Goal: Information Seeking & Learning: Learn about a topic

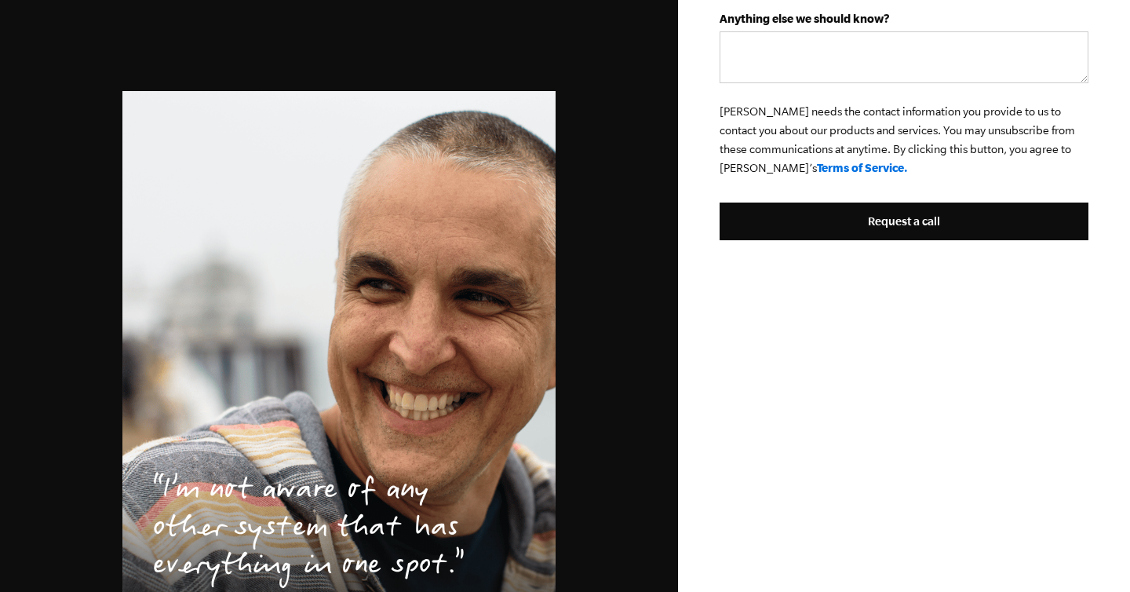
scroll to position [708, 0]
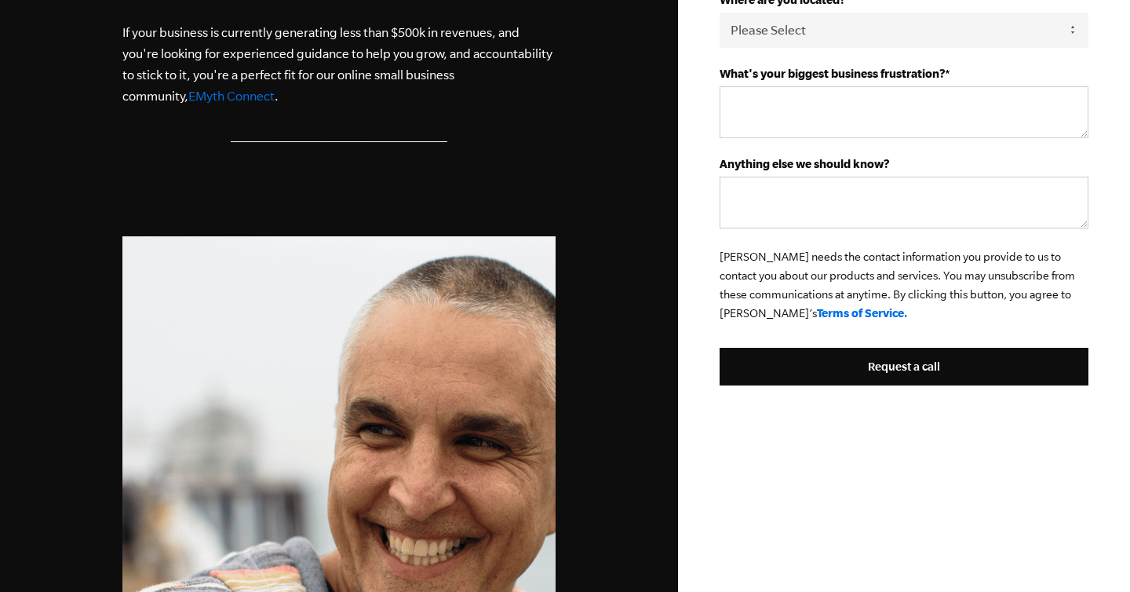
click at [188, 101] on link "EMyth Connect" at bounding box center [231, 96] width 86 height 14
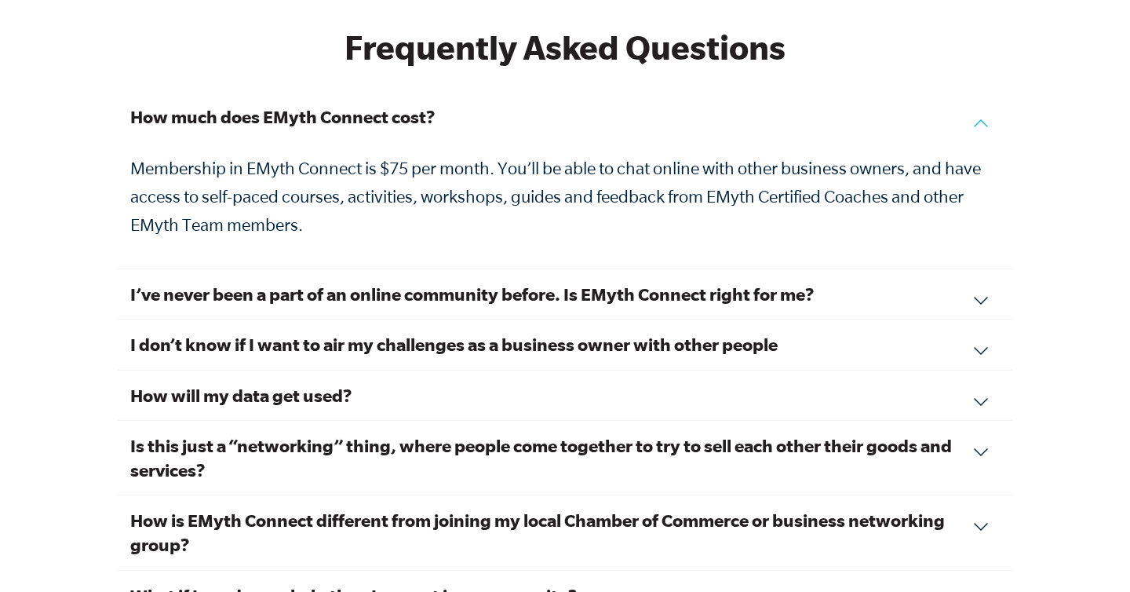
scroll to position [5311, 0]
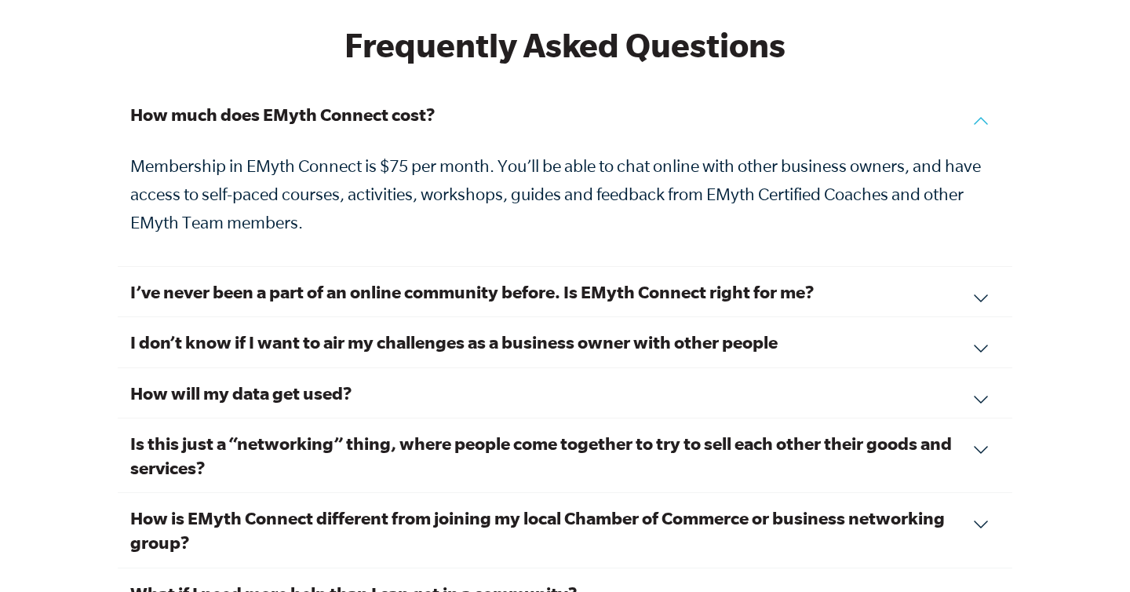
click at [699, 279] on h3 "I’ve never been a part of an online community before. Is EMyth Connect right fo…" at bounding box center [564, 291] width 869 height 24
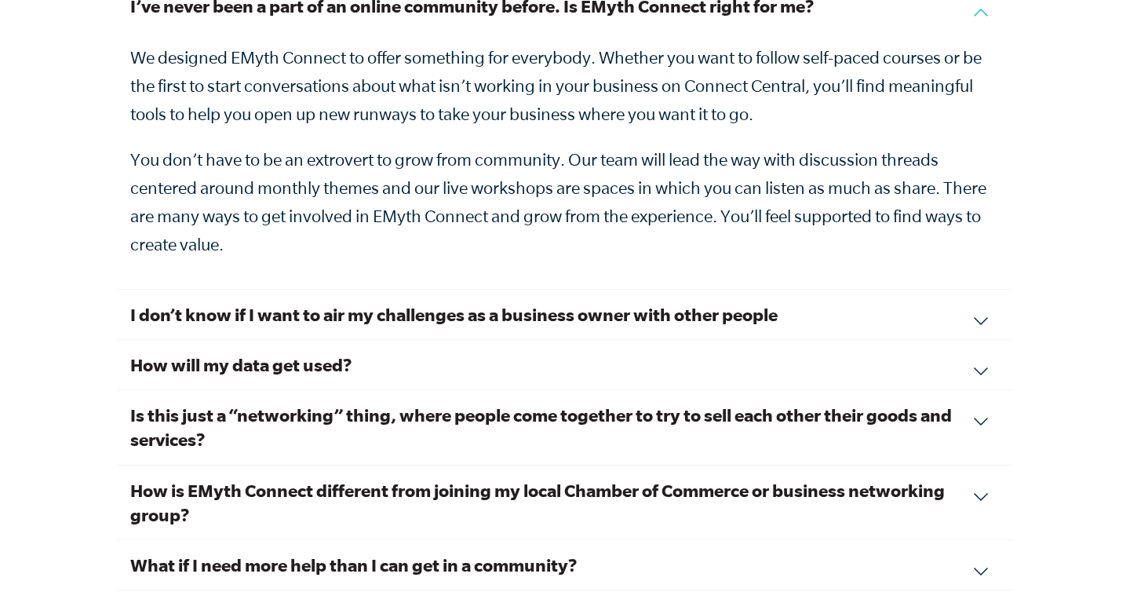
scroll to position [5473, 0]
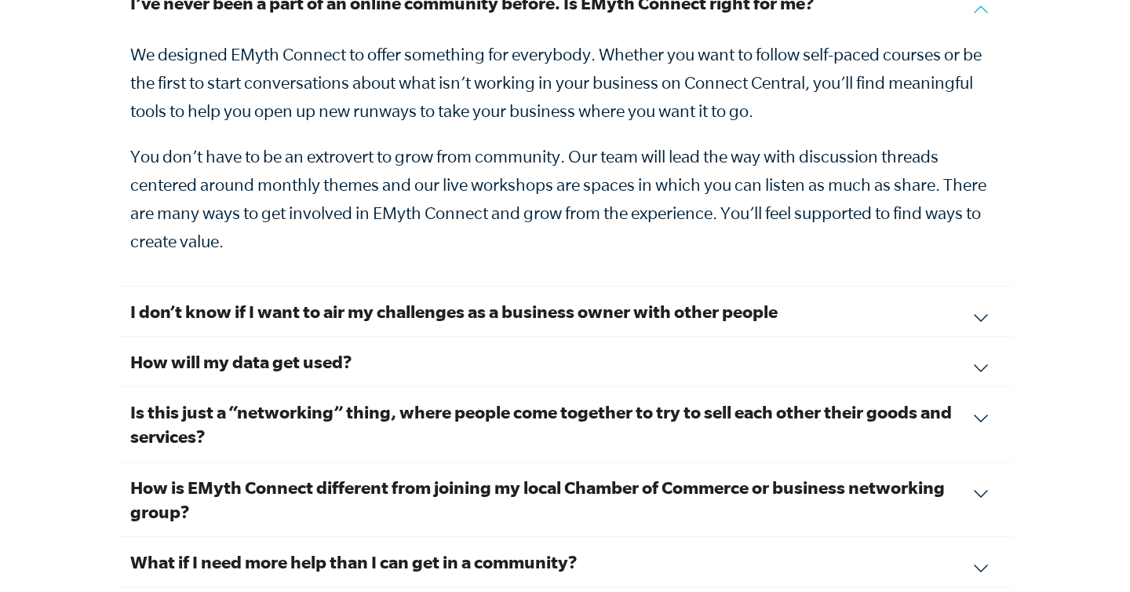
click at [701, 308] on div "I don’t know if I want to air my challenges as a business owner with other peop…" at bounding box center [565, 311] width 894 height 50
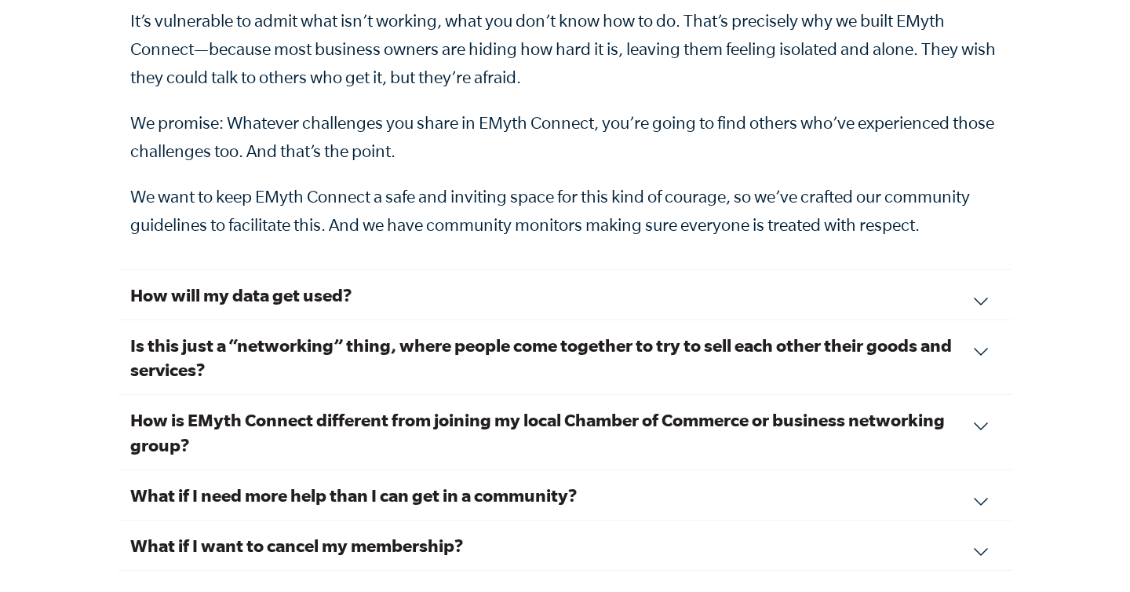
scroll to position [5843, 0]
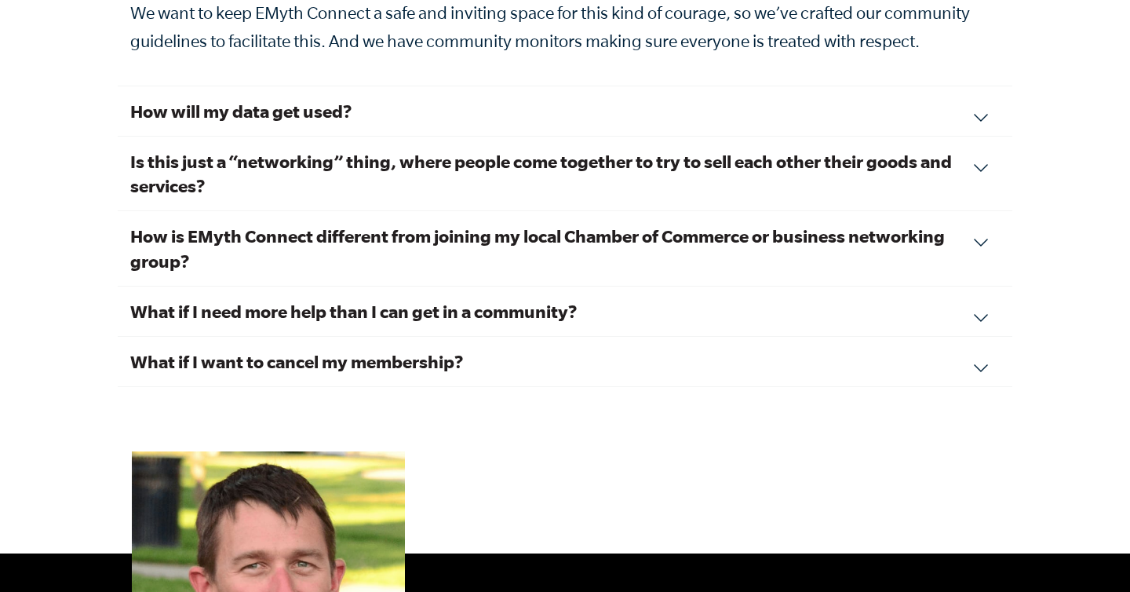
click at [619, 230] on h3 "How is EMyth Connect different from joining my local Chamber of Commerce or bus…" at bounding box center [564, 248] width 869 height 49
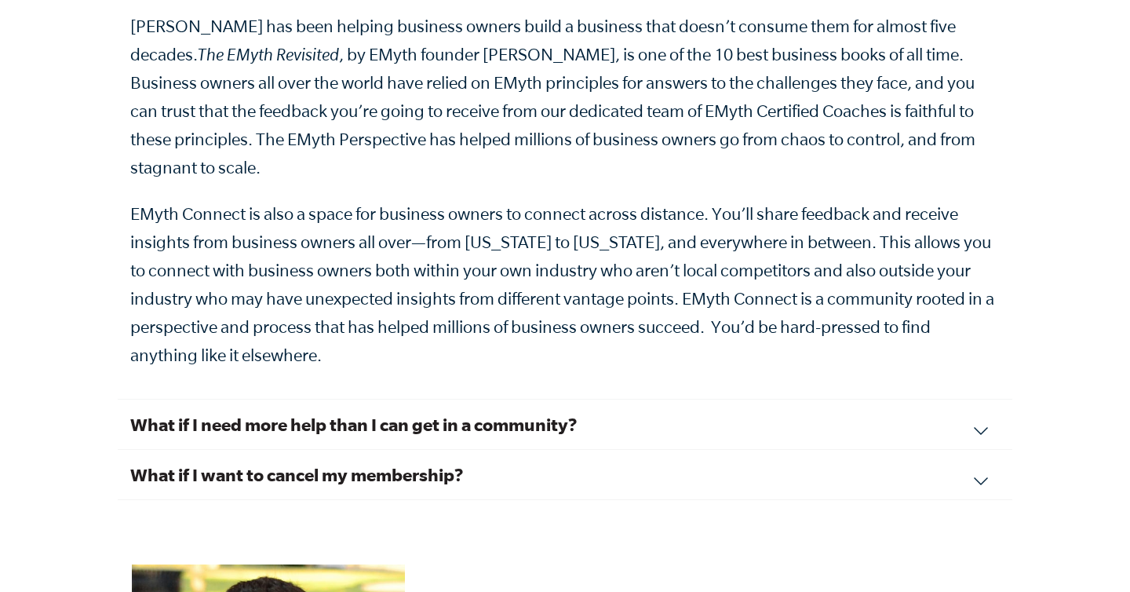
scroll to position [5788, 0]
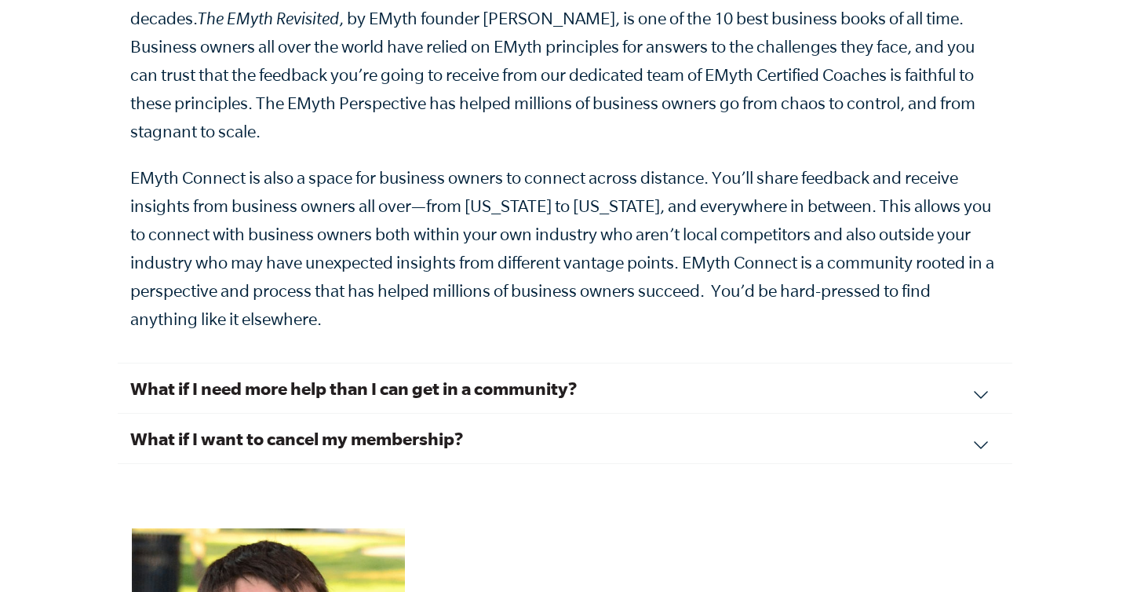
click at [617, 363] on div "What if I need more help than I can get in a community? EMyth Connect is the fi…" at bounding box center [565, 388] width 894 height 50
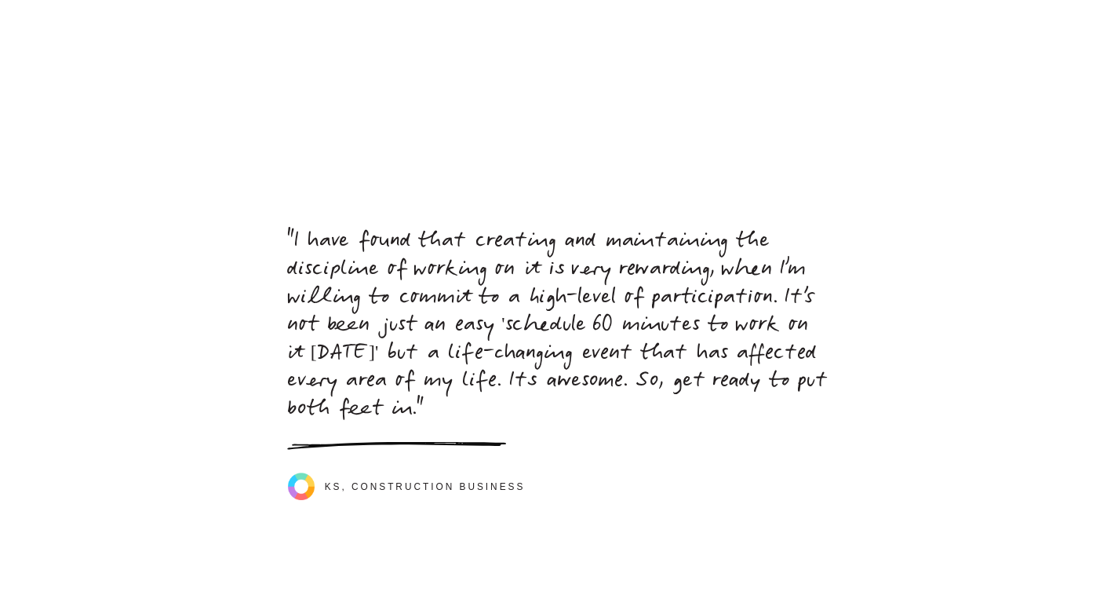
scroll to position [7228, 0]
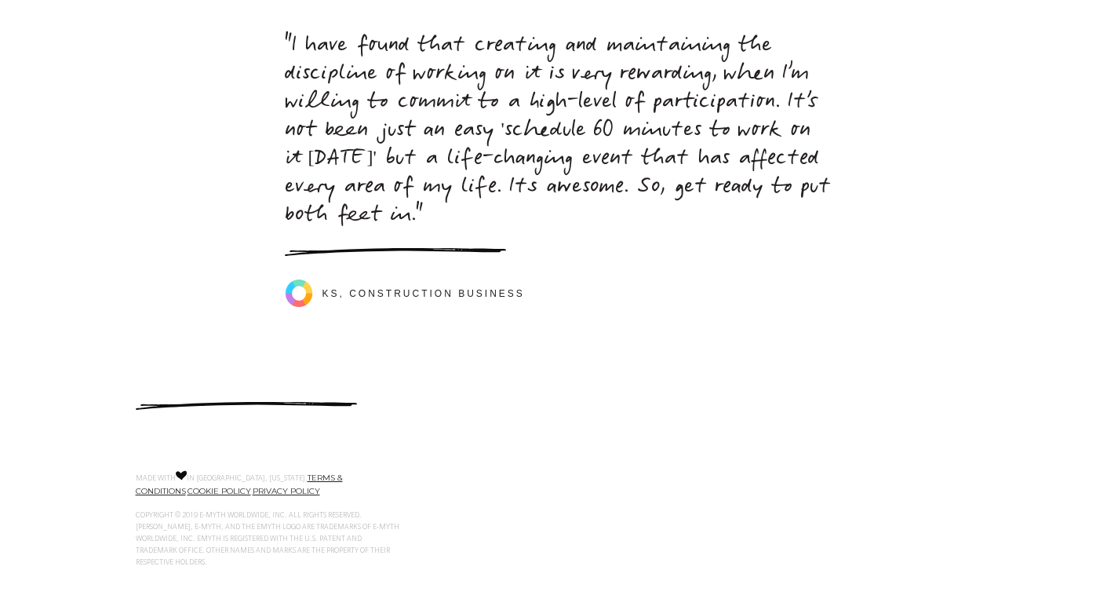
click at [727, 258] on div "KS, Construction business" at bounding box center [559, 278] width 549 height 60
